Goal: Information Seeking & Learning: Learn about a topic

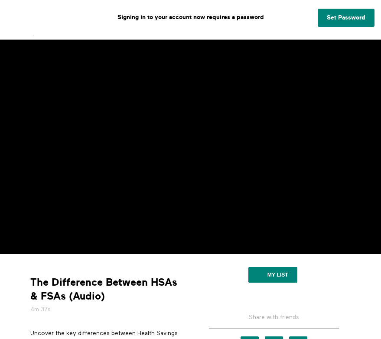
scroll to position [23, 0]
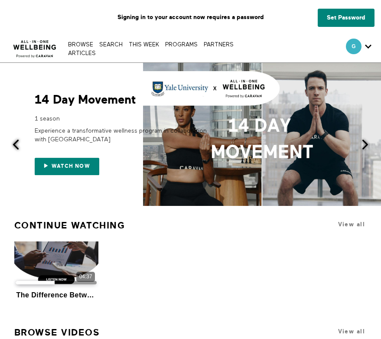
click at [33, 41] on img at bounding box center [34, 46] width 49 height 25
